Goal: Information Seeking & Learning: Find contact information

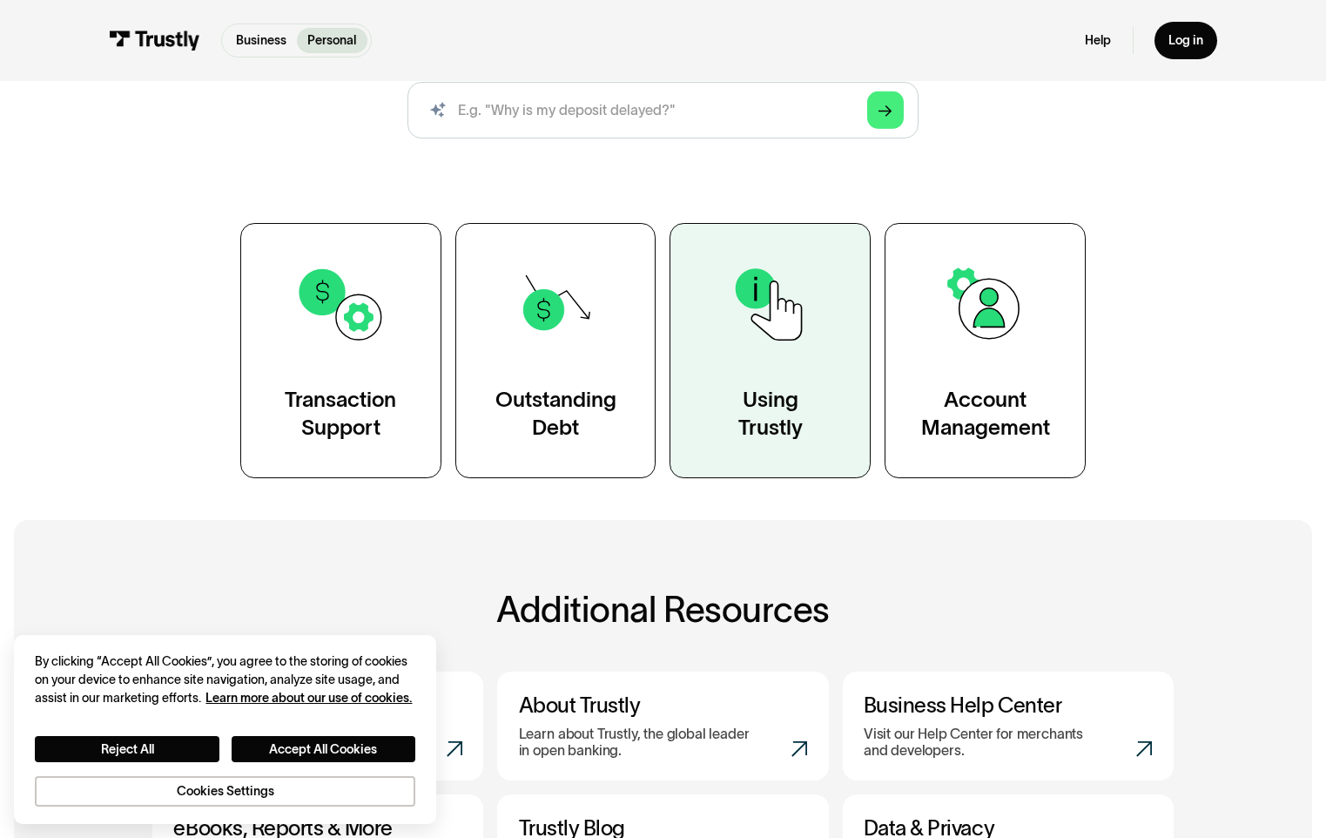
scroll to position [348, 0]
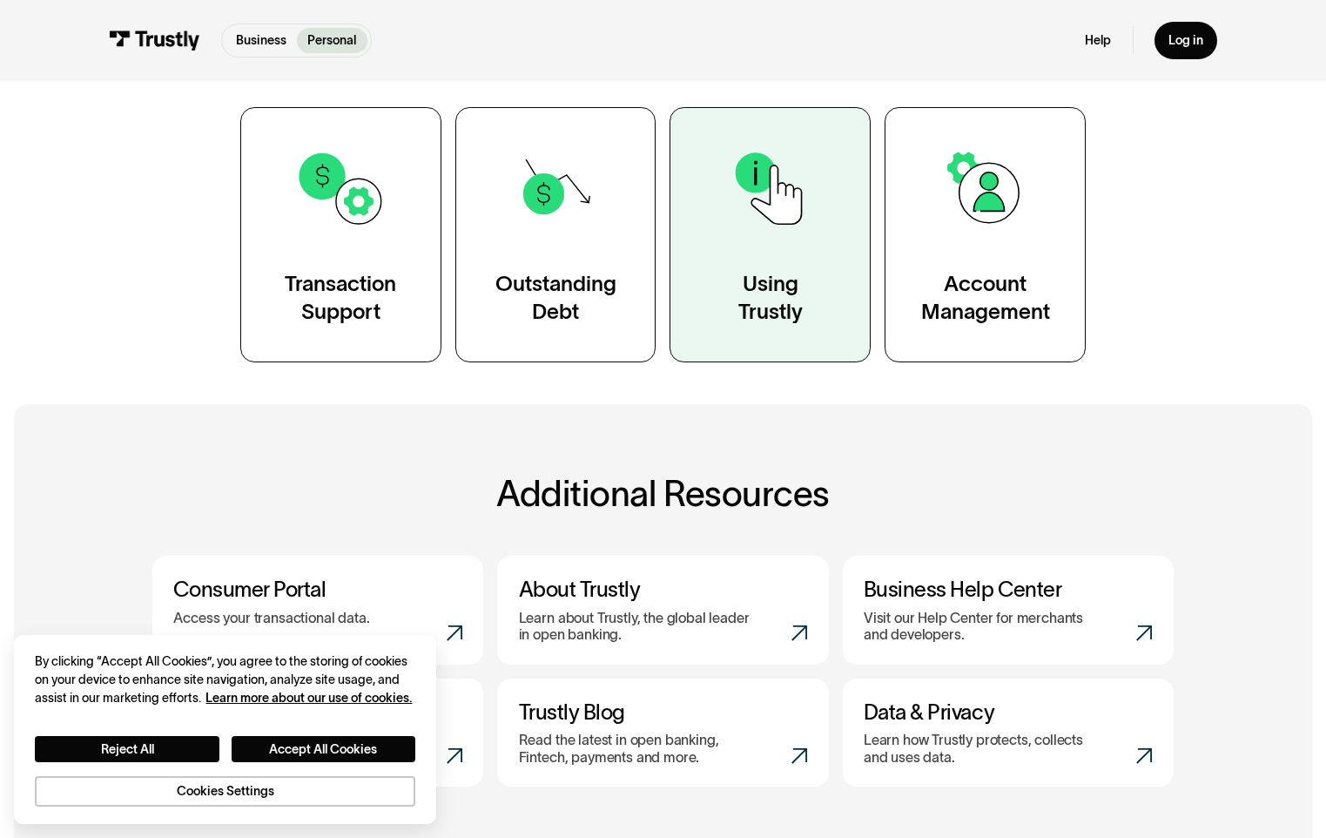
click at [817, 327] on link "Using Trustly" at bounding box center [770, 234] width 201 height 255
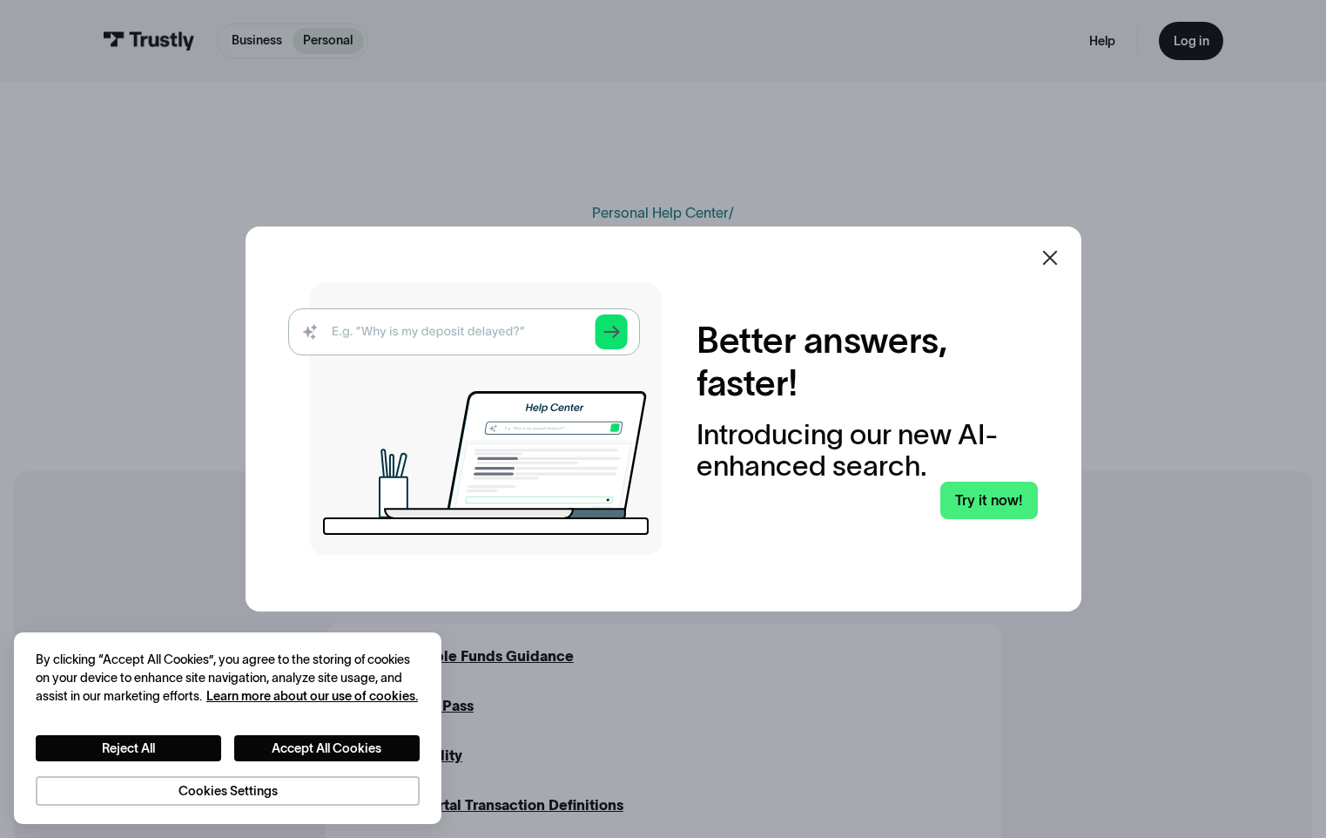
click at [1054, 253] on icon at bounding box center [1049, 257] width 15 height 15
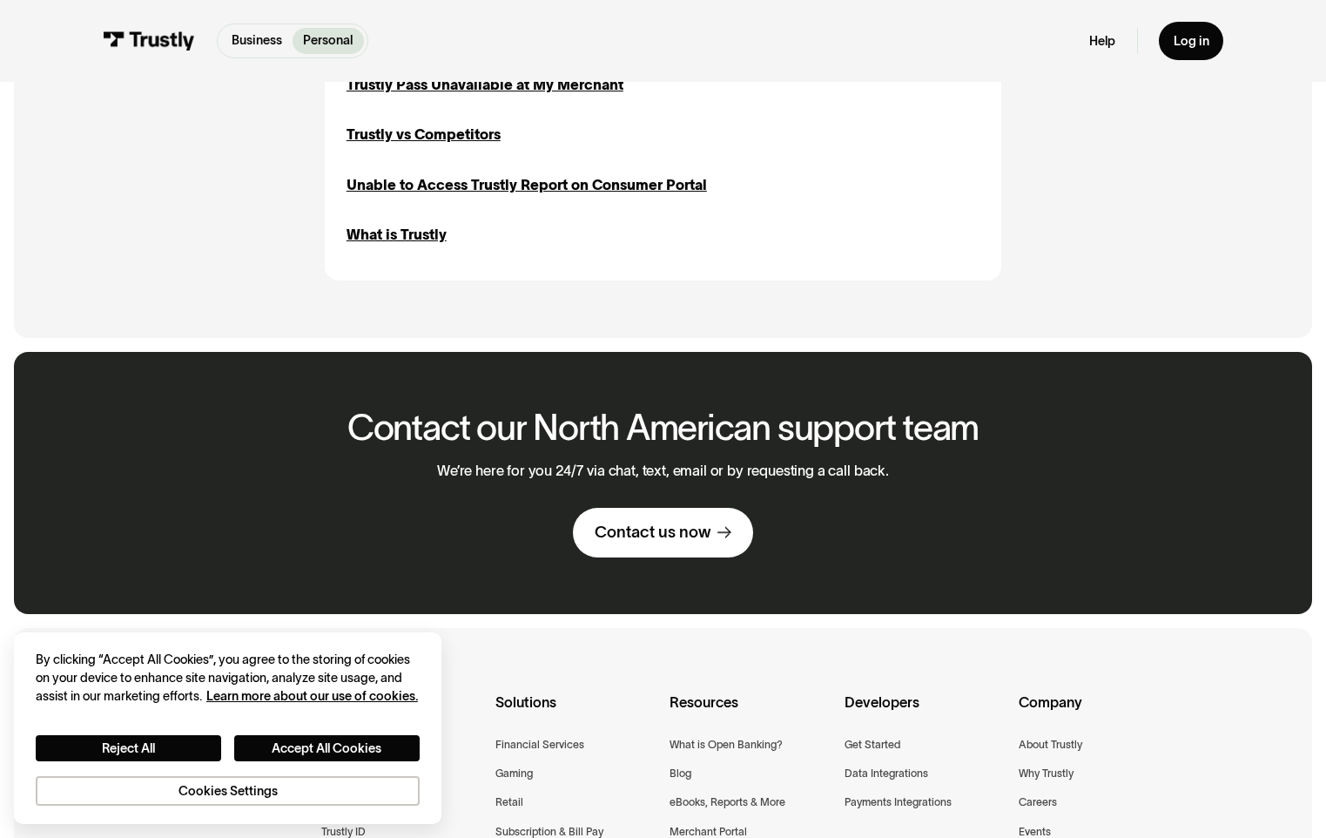
scroll to position [2090, 0]
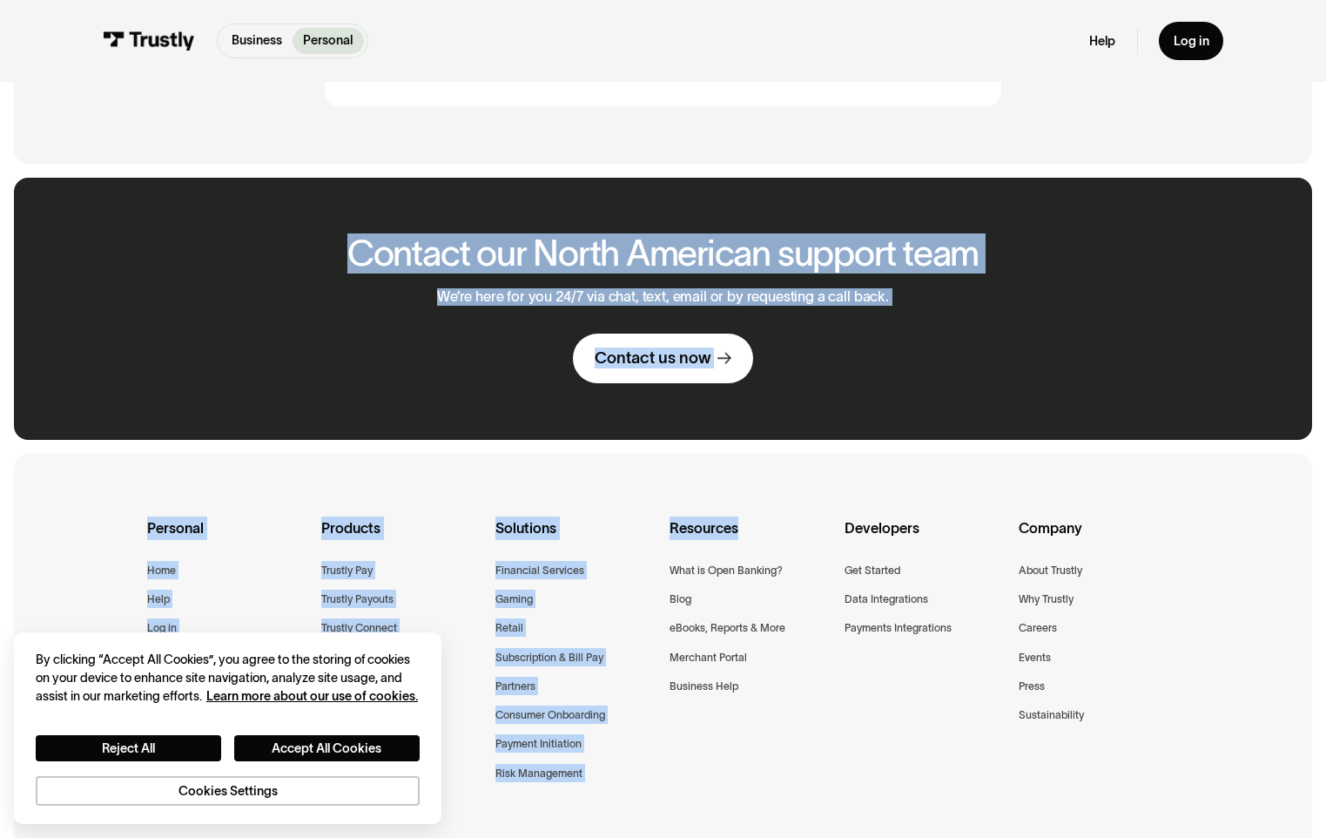
drag, startPoint x: 802, startPoint y: 475, endPoint x: 340, endPoint y: 241, distance: 517.1
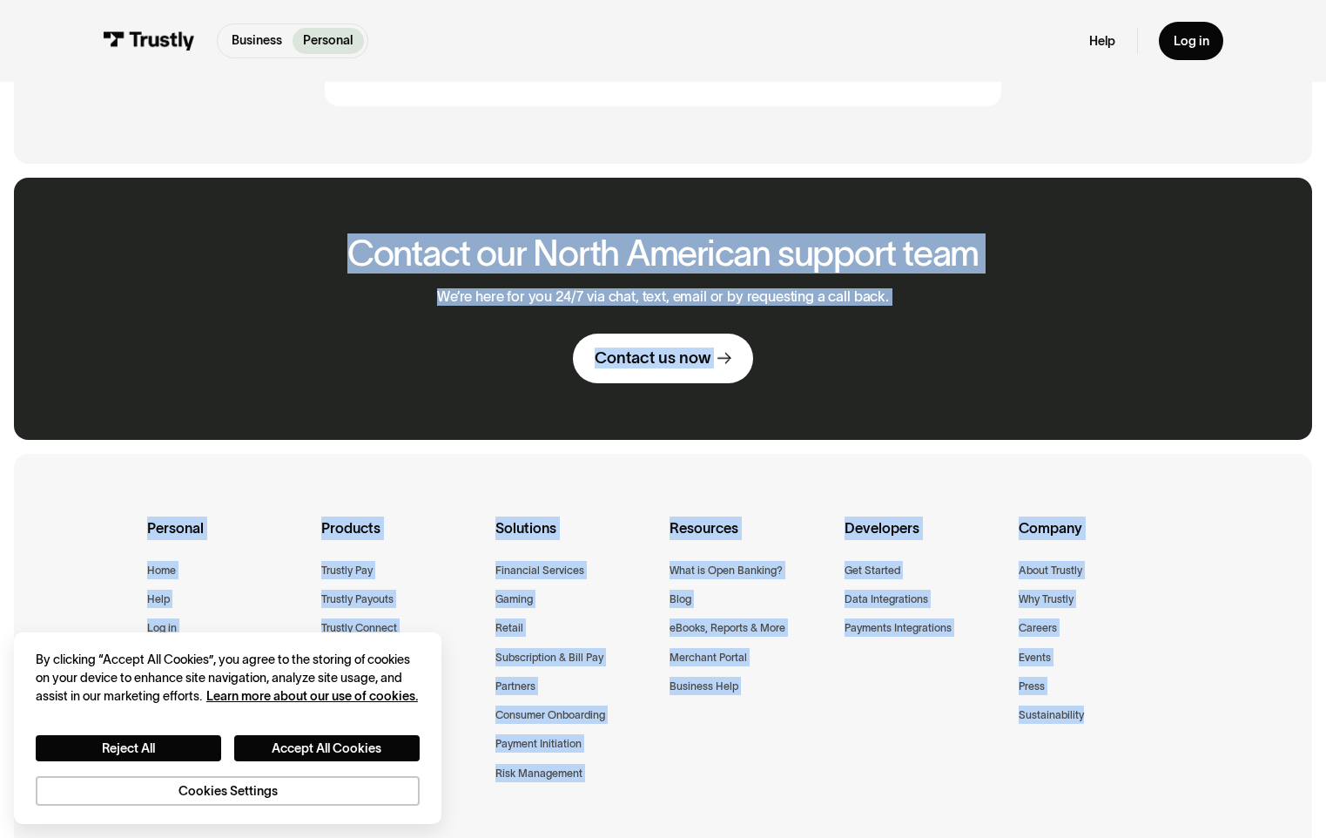
drag, startPoint x: 1178, startPoint y: 738, endPoint x: 322, endPoint y: 270, distance: 975.7
click at [322, 270] on div "Contact our North American support team We’re here for you 24/7 via chat, text,…" at bounding box center [662, 309] width 1297 height 262
drag, startPoint x: 256, startPoint y: 229, endPoint x: 1204, endPoint y: 751, distance: 1082.6
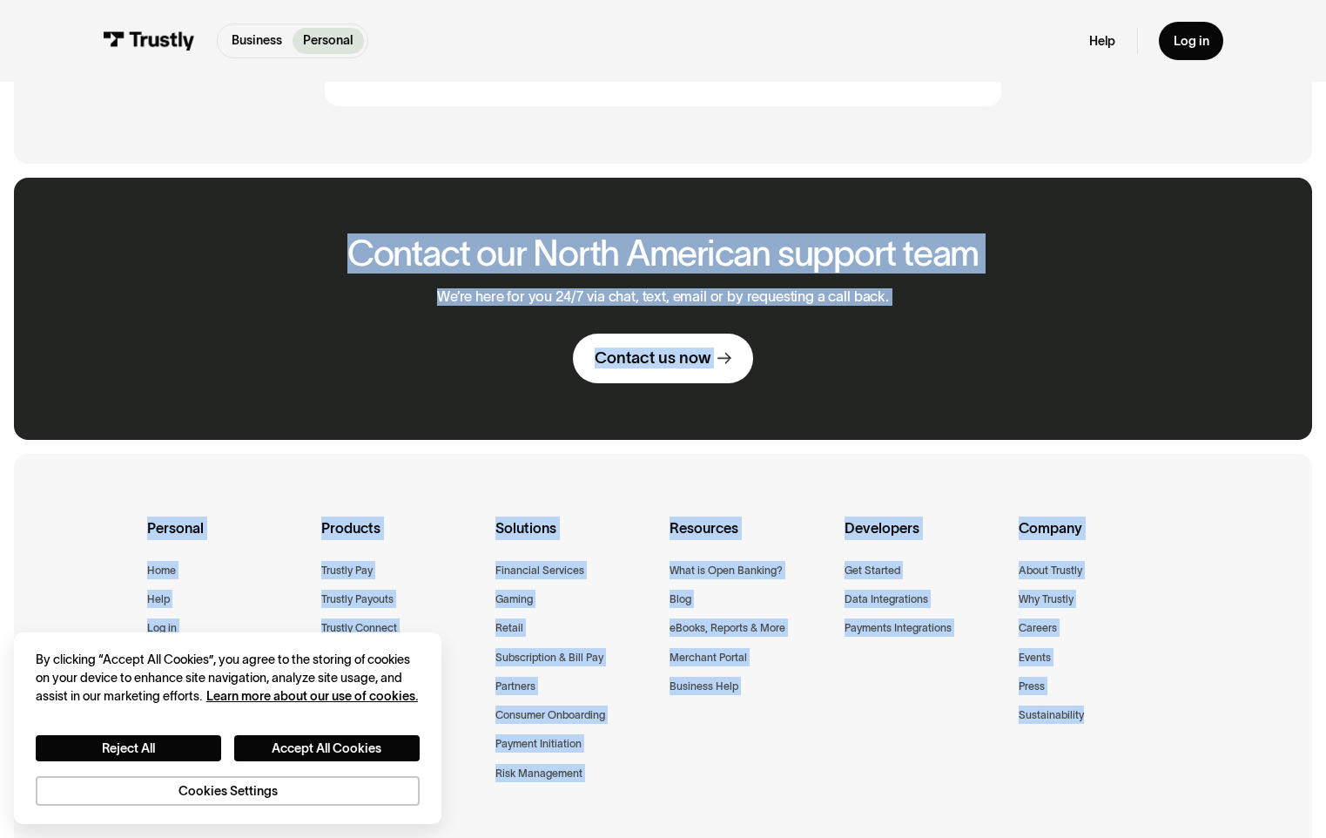
click at [1204, 751] on div "Personal Home Help Log in Products Trustly Pay Trustly Payouts Trustly Connect …" at bounding box center [662, 672] width 1297 height 436
drag, startPoint x: 1204, startPoint y: 751, endPoint x: 351, endPoint y: 255, distance: 987.1
click at [351, 255] on h2 "Contact our North American support team" at bounding box center [662, 253] width 631 height 39
drag, startPoint x: 339, startPoint y: 247, endPoint x: 1135, endPoint y: 731, distance: 931.0
